Goal: Find specific page/section: Find specific page/section

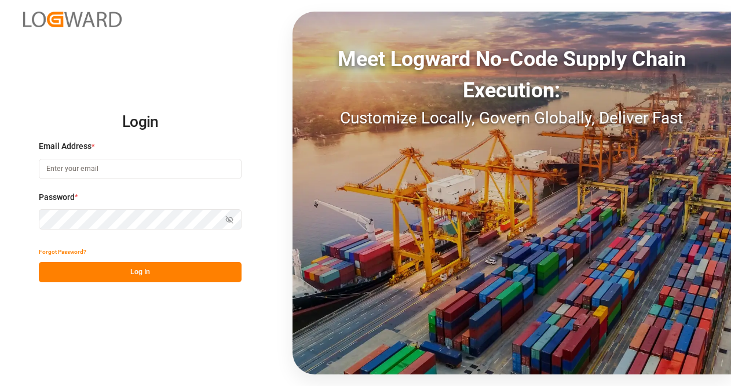
type input "[EMAIL_ADDRESS][DOMAIN_NAME]"
click at [109, 276] on button "Log In" at bounding box center [140, 272] width 203 height 20
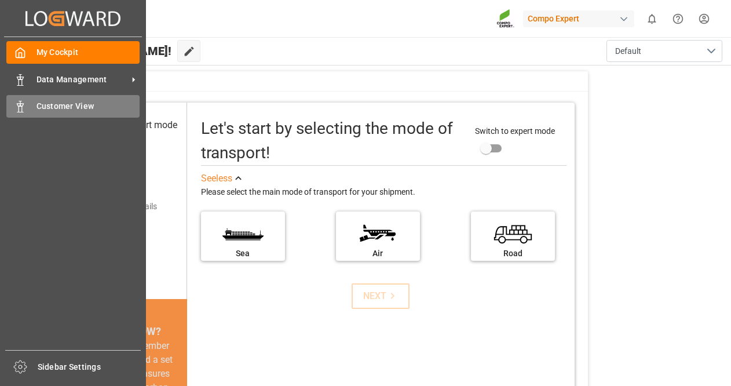
click at [107, 113] on div "Customer View Customer View" at bounding box center [72, 106] width 133 height 23
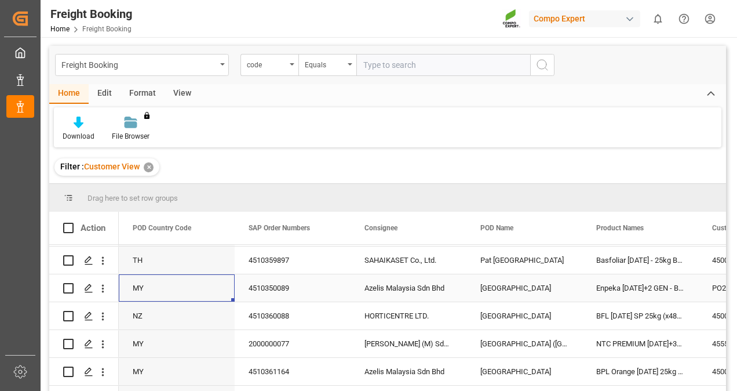
click at [224, 280] on div "MY" at bounding box center [177, 287] width 116 height 27
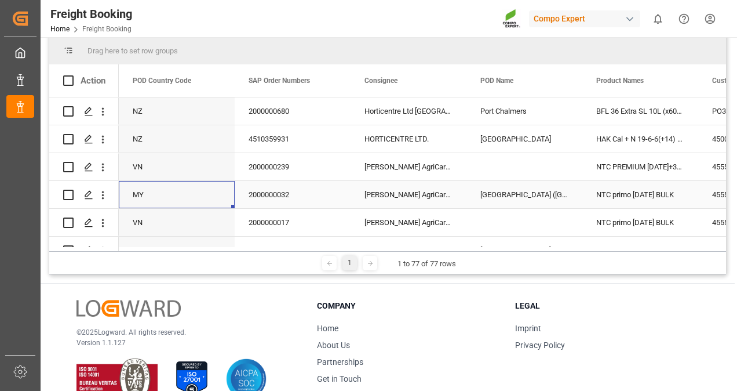
click at [207, 192] on div "MY" at bounding box center [177, 194] width 116 height 27
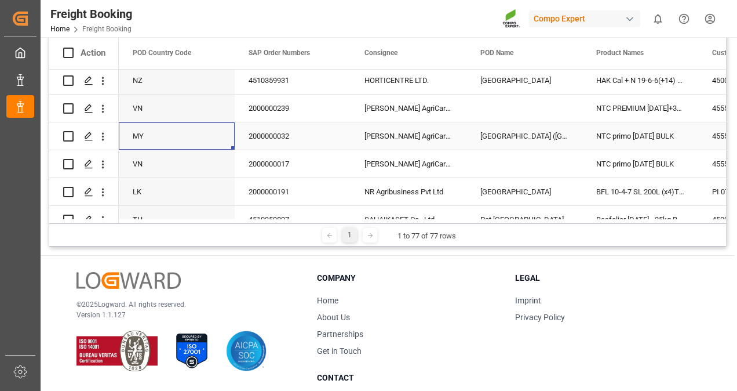
click at [229, 141] on div "MY" at bounding box center [177, 135] width 116 height 27
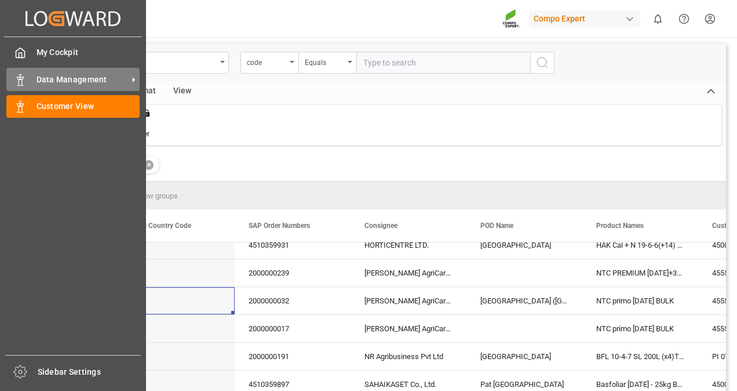
click at [67, 83] on span "Data Management" at bounding box center [83, 80] width 92 height 12
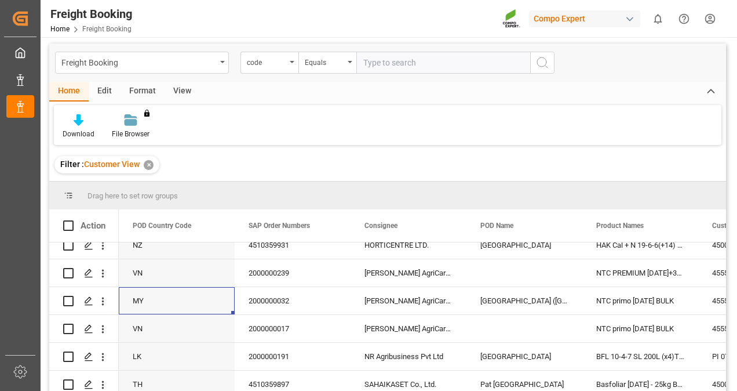
click at [319, 105] on div "Download File Browser You don't have permission for this feature. Contact admin." at bounding box center [388, 125] width 668 height 40
click at [217, 225] on span at bounding box center [215, 225] width 10 height 10
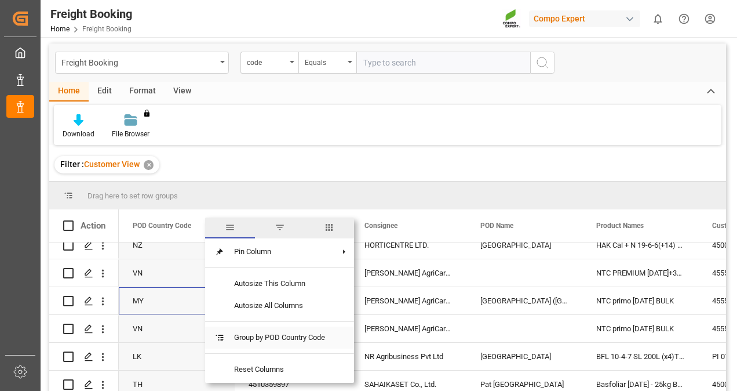
click at [293, 336] on span "Group by POD Country Code" at bounding box center [280, 337] width 110 height 22
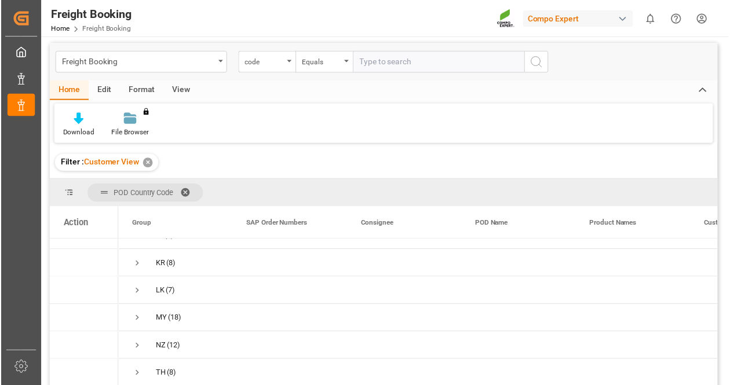
scroll to position [74, 0]
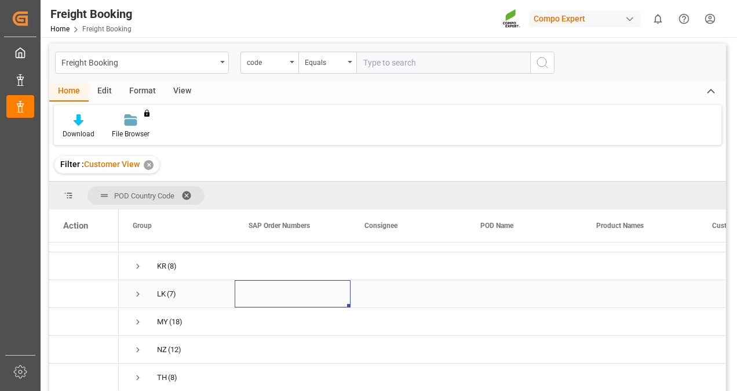
click at [301, 290] on div "Press SPACE to select this row." at bounding box center [293, 293] width 116 height 27
click at [145, 292] on span "LK (7)" at bounding box center [177, 293] width 88 height 26
click at [140, 291] on span "Press SPACE to select this row." at bounding box center [138, 294] width 10 height 10
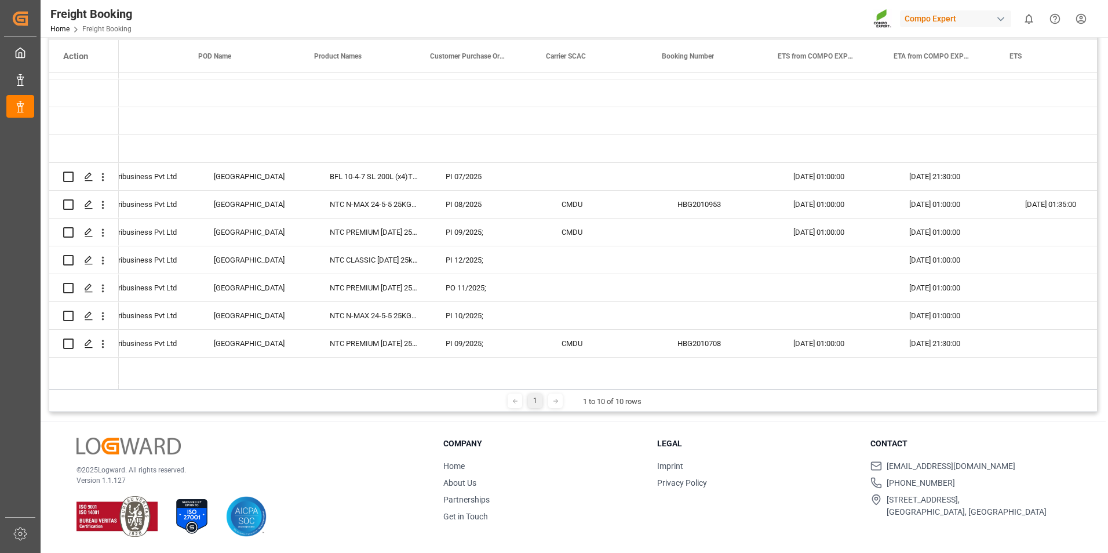
scroll to position [0, 282]
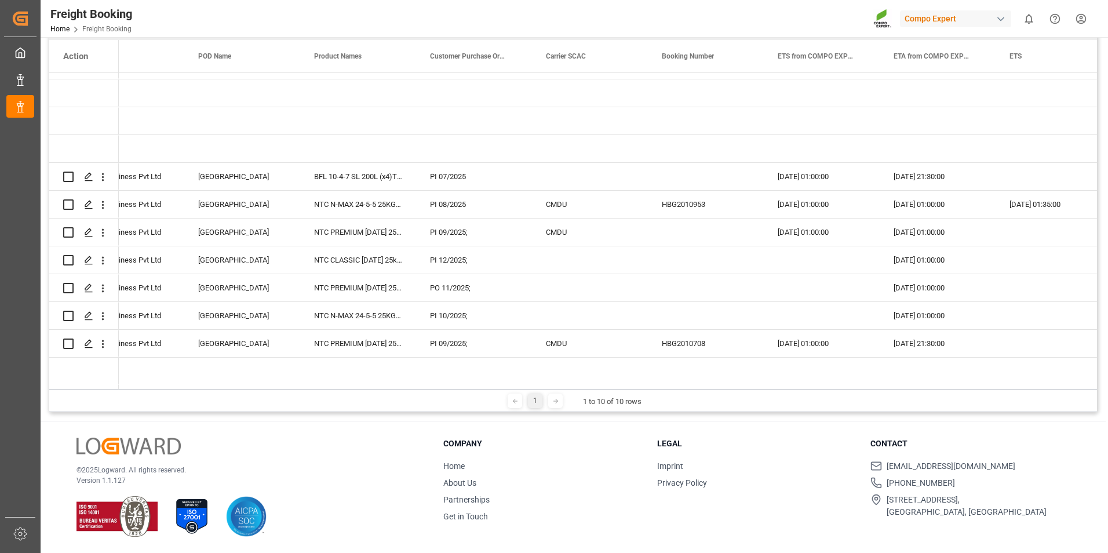
drag, startPoint x: 827, startPoint y: 389, endPoint x: 954, endPoint y: 399, distance: 127.2
click at [731, 385] on div "1 1 to 10 of 10 rows" at bounding box center [573, 400] width 1048 height 23
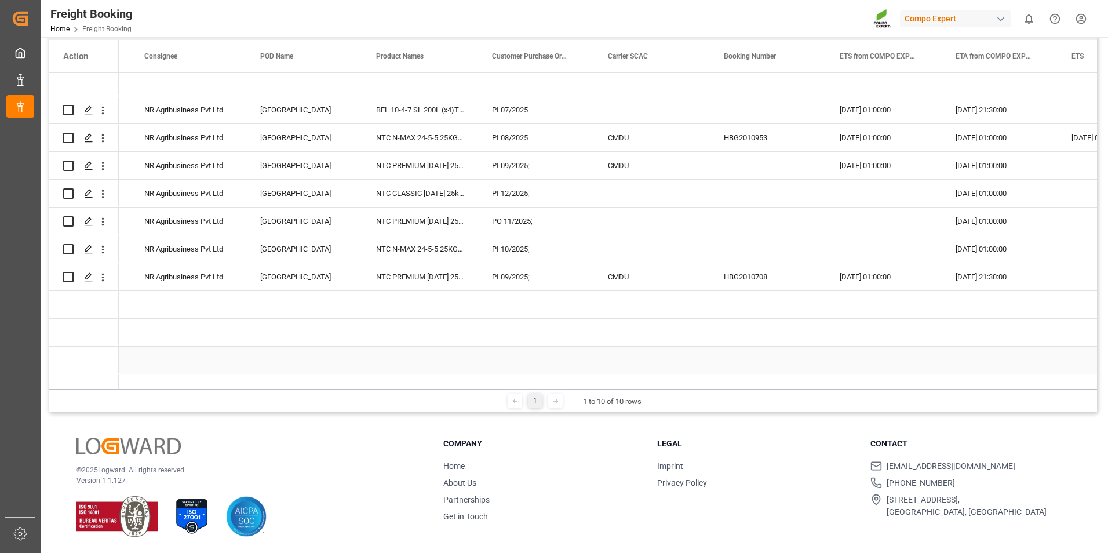
scroll to position [58, 0]
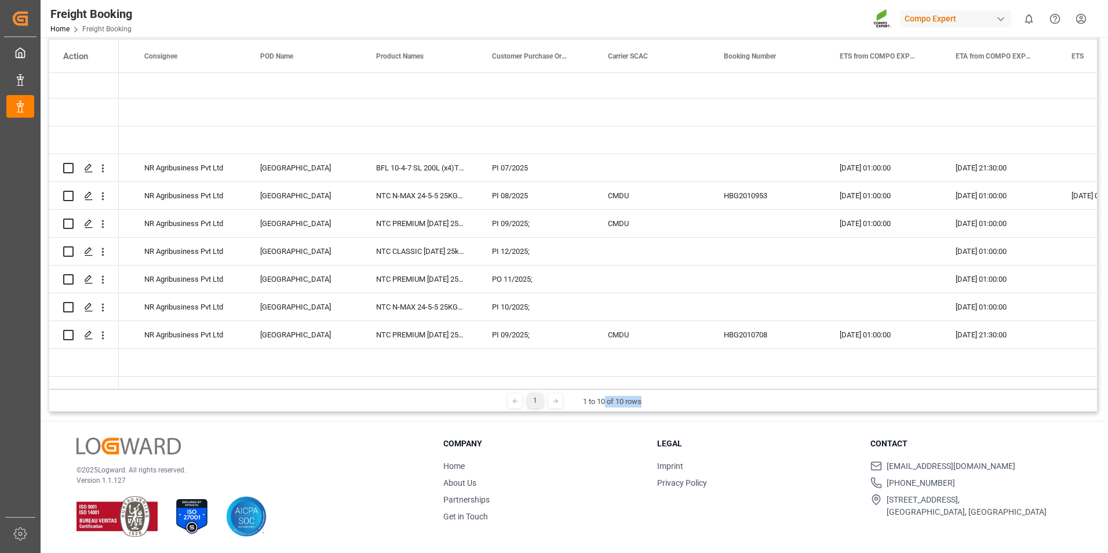
drag, startPoint x: 603, startPoint y: 389, endPoint x: 773, endPoint y: 389, distance: 169.8
click at [731, 385] on div "1 1 to 10 of 10 rows" at bounding box center [573, 400] width 1048 height 23
